Goal: Communication & Community: Answer question/provide support

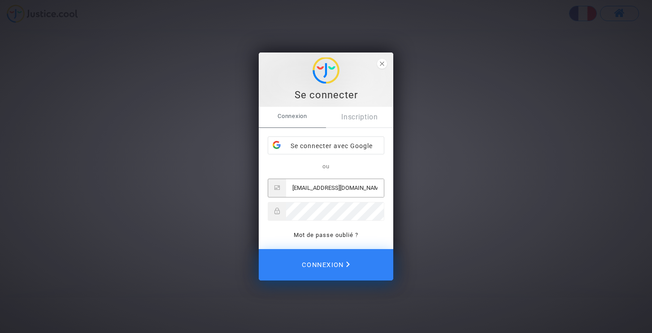
type input "[EMAIL_ADDRESS][DOMAIN_NAME]"
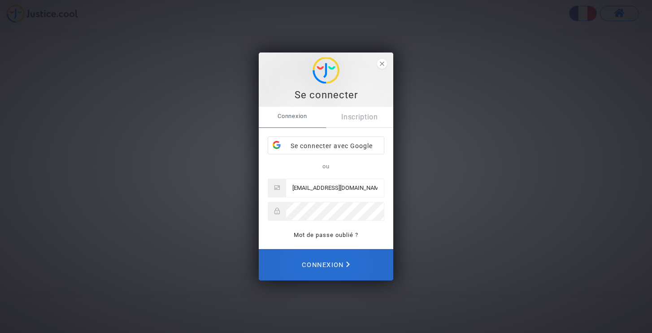
click at [322, 260] on span "Connexion" at bounding box center [326, 265] width 48 height 20
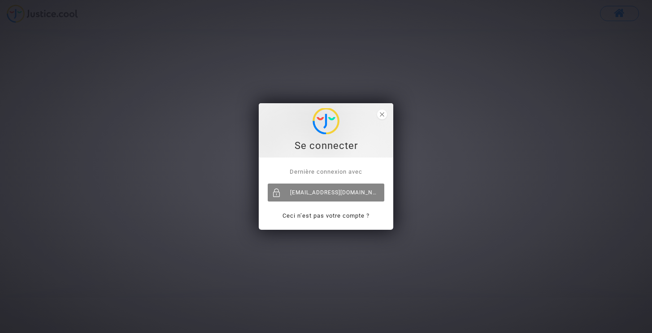
click at [325, 189] on div "[EMAIL_ADDRESS][DOMAIN_NAME]" at bounding box center [326, 192] width 117 height 18
click at [330, 192] on div "[EMAIL_ADDRESS][DOMAIN_NAME]" at bounding box center [326, 192] width 117 height 18
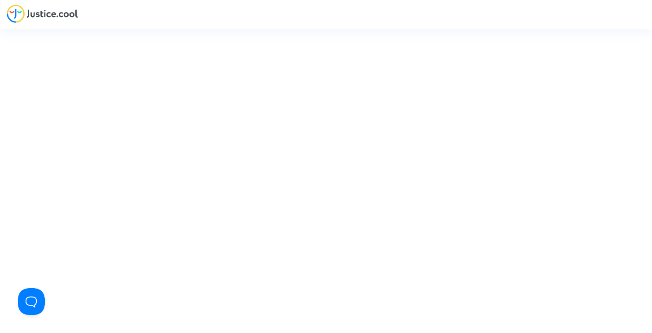
type input "[EMAIL_ADDRESS][DOMAIN_NAME]"
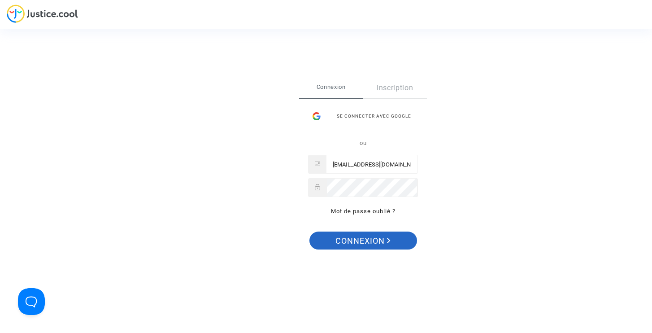
click at [365, 238] on span "Connexion" at bounding box center [362, 240] width 55 height 19
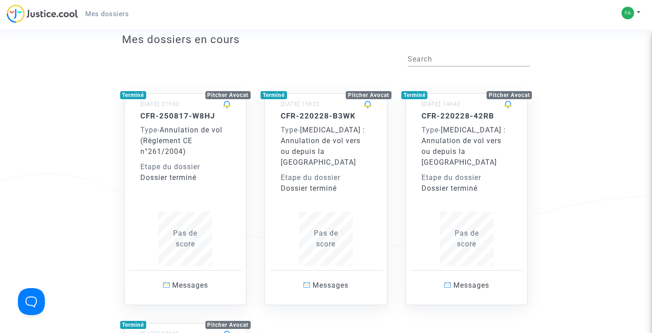
scroll to position [24, 0]
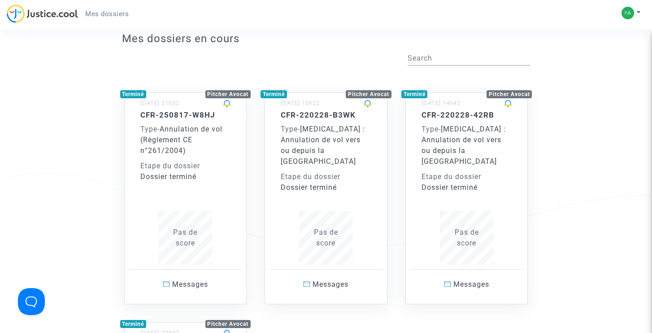
click at [195, 155] on div "Type - Annulation de vol (Règlement CE n°261/2004)" at bounding box center [185, 140] width 91 height 32
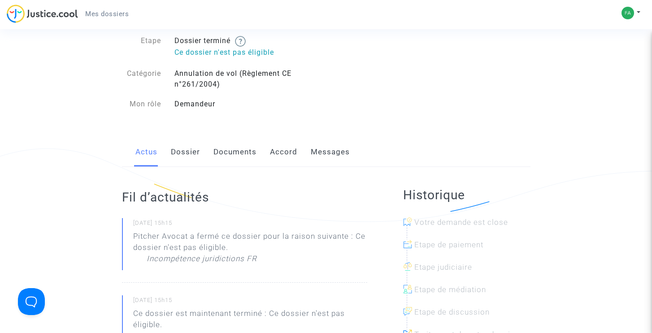
scroll to position [47, 0]
click at [329, 155] on link "Messages" at bounding box center [330, 153] width 39 height 30
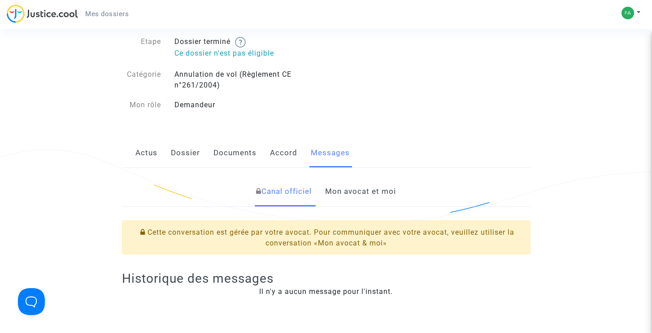
click at [344, 195] on link "Mon avocat et moi" at bounding box center [360, 192] width 71 height 30
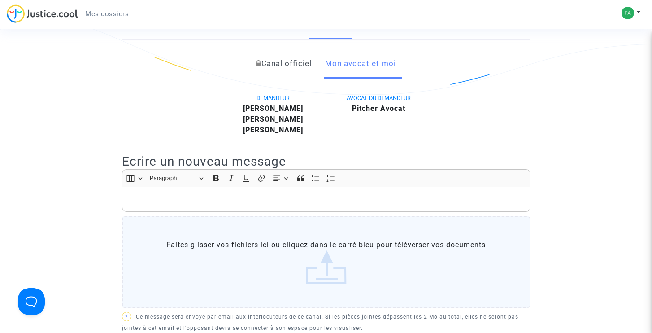
scroll to position [180, 0]
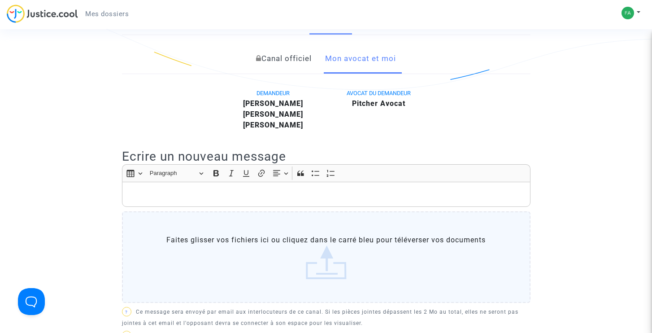
click at [185, 200] on p "Rich Text Editor, main" at bounding box center [325, 194] width 399 height 11
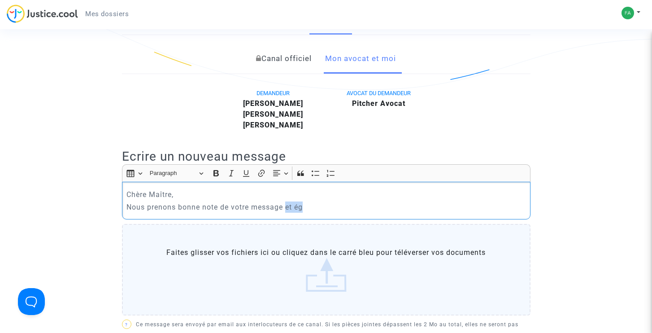
drag, startPoint x: 311, startPoint y: 219, endPoint x: 289, endPoint y: 216, distance: 22.1
click at [289, 212] on p "Nous prenons bonne note de votre message et ég" at bounding box center [325, 206] width 399 height 11
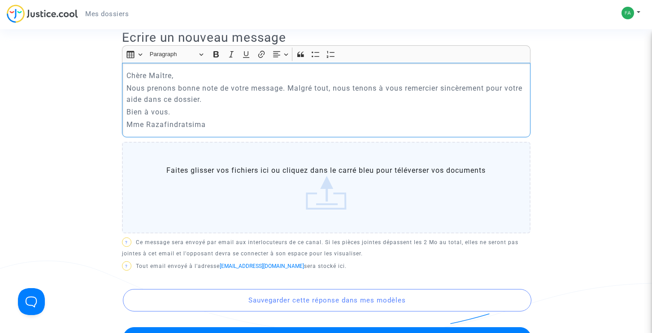
scroll to position [329, 0]
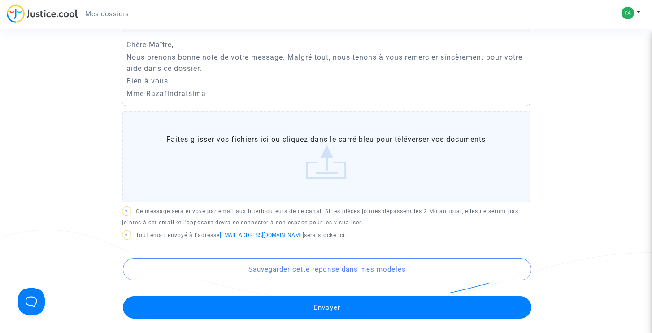
click at [324, 316] on button "Envoyer" at bounding box center [327, 307] width 408 height 22
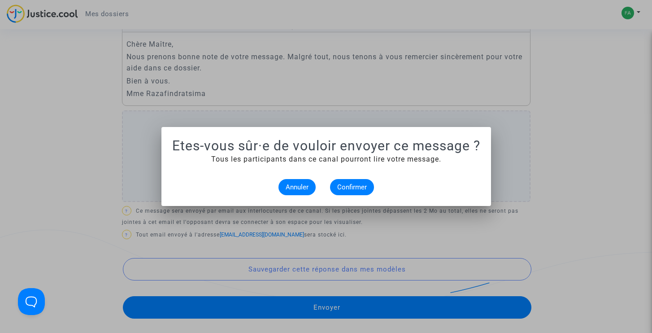
scroll to position [0, 0]
drag, startPoint x: 299, startPoint y: 186, endPoint x: 290, endPoint y: 251, distance: 65.6
click at [291, 250] on div "Etes-vous sûr·e de vouloir envoyer ce message ? Tous les participants dans ce c…" at bounding box center [326, 166] width 652 height 333
click at [359, 191] on span "Confirmer" at bounding box center [352, 187] width 30 height 8
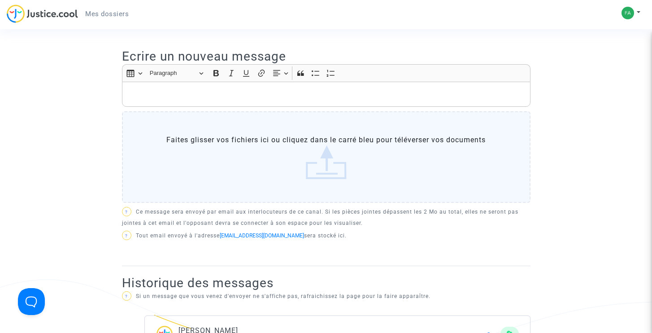
scroll to position [220, 0]
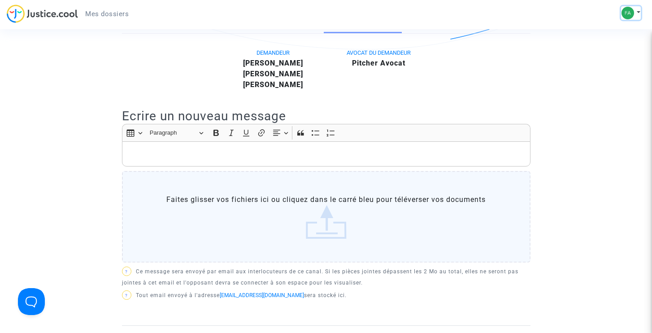
click at [628, 13] on img at bounding box center [627, 13] width 13 height 13
click at [603, 57] on link "Déconnexion" at bounding box center [604, 60] width 71 height 14
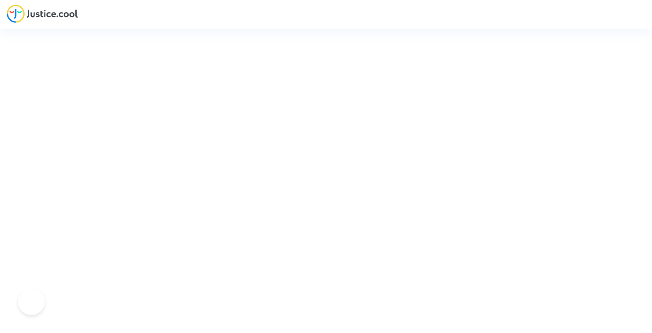
type input "[EMAIL_ADDRESS][DOMAIN_NAME]"
